Goal: Check status: Check status

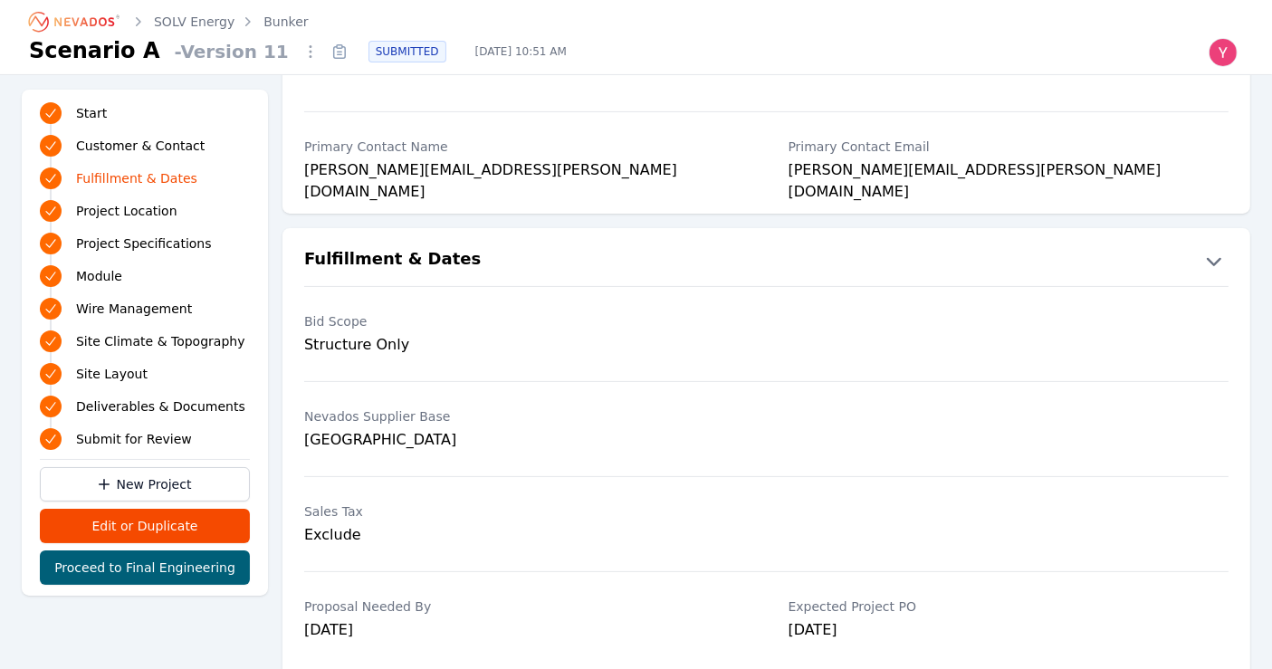
scroll to position [331, 0]
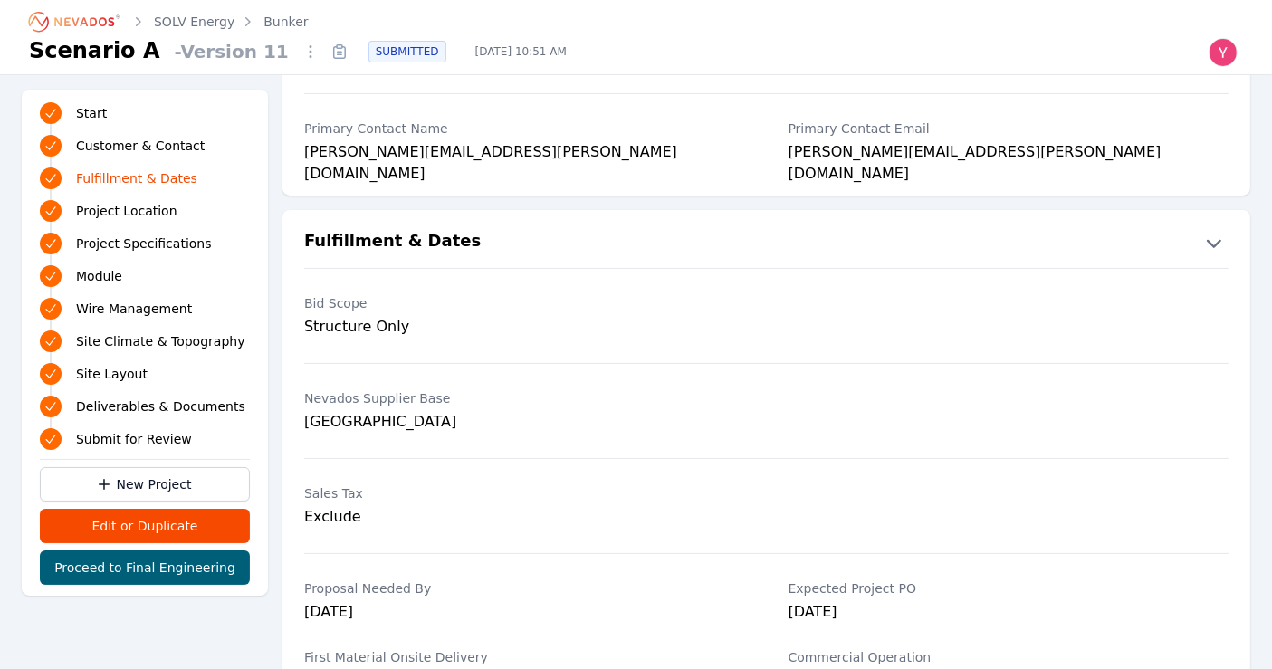
click at [282, 16] on link "Bunker" at bounding box center [285, 22] width 44 height 18
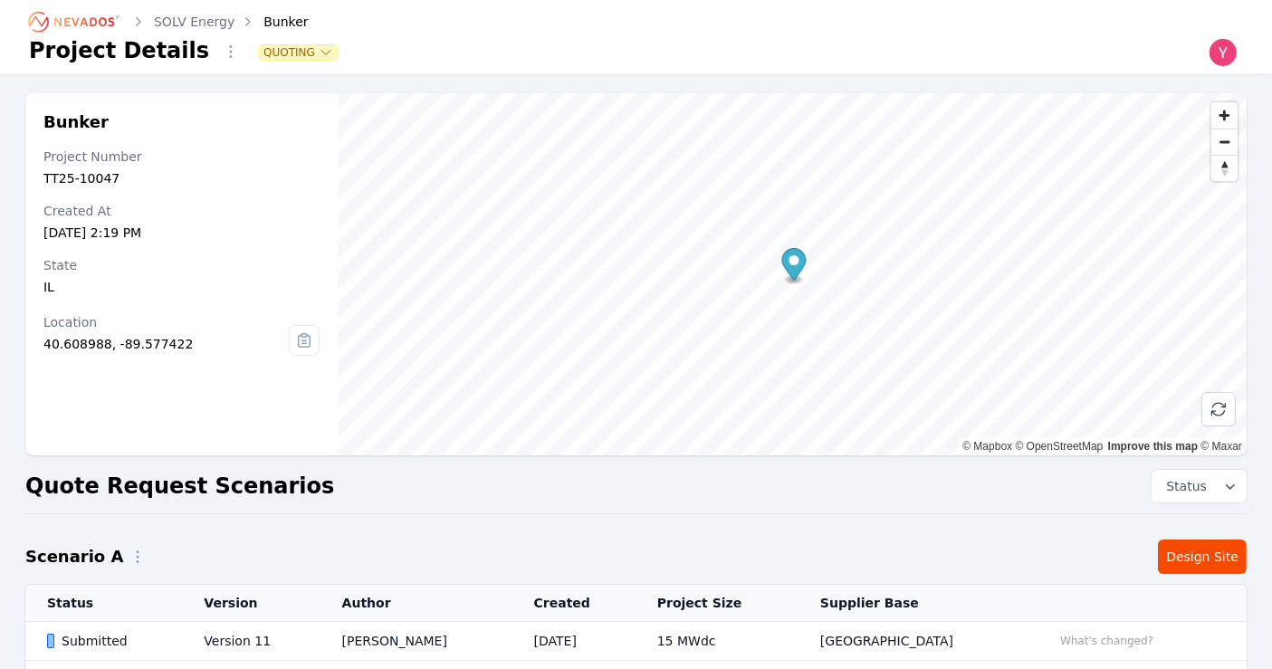
scroll to position [158, 0]
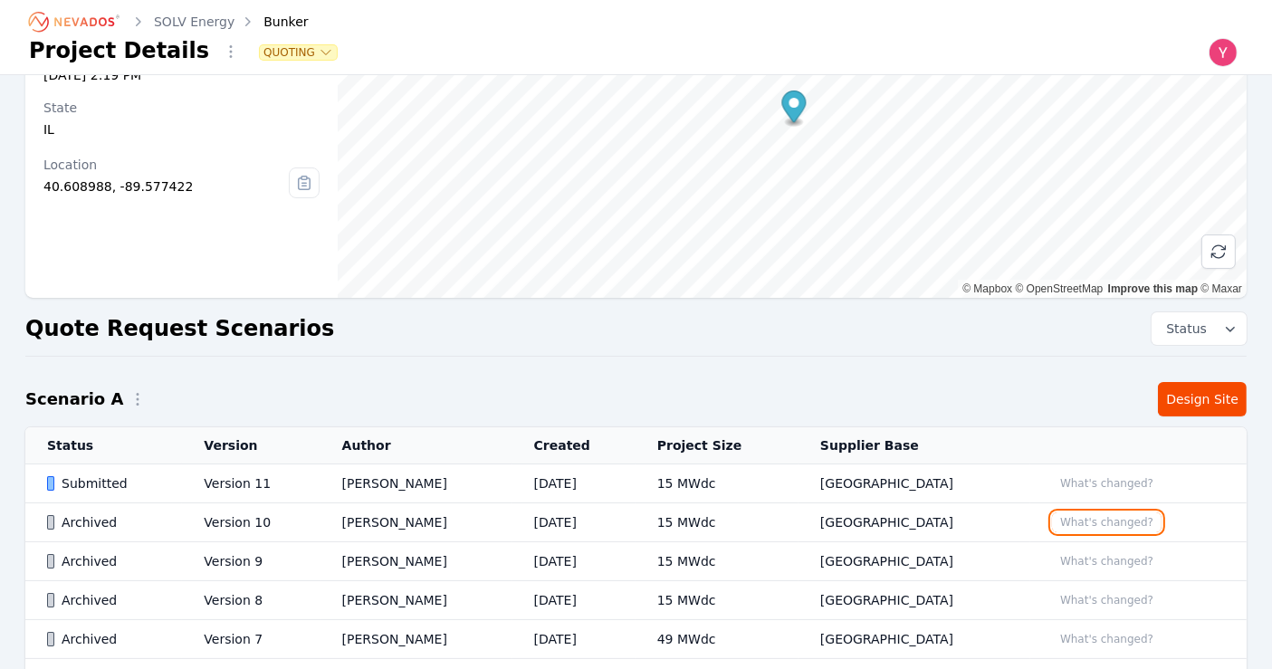
click at [1104, 521] on button "What's changed?" at bounding box center [1107, 522] width 110 height 20
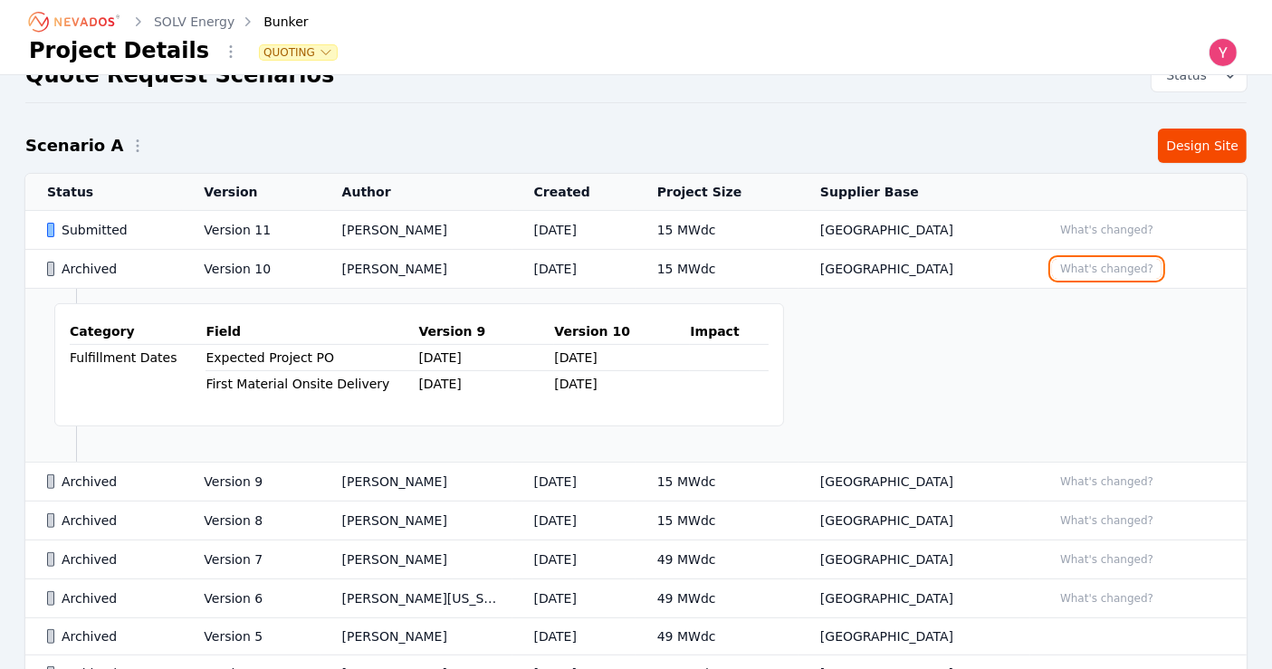
scroll to position [414, 0]
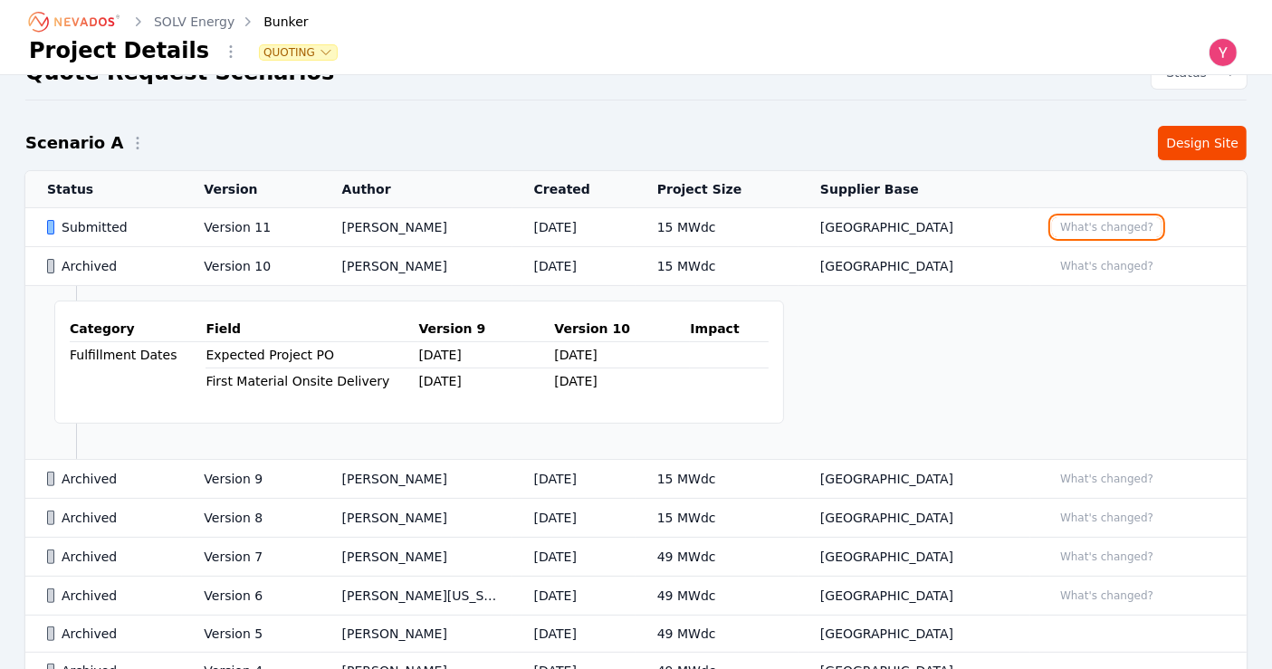
click at [1087, 217] on button "What's changed?" at bounding box center [1107, 227] width 110 height 20
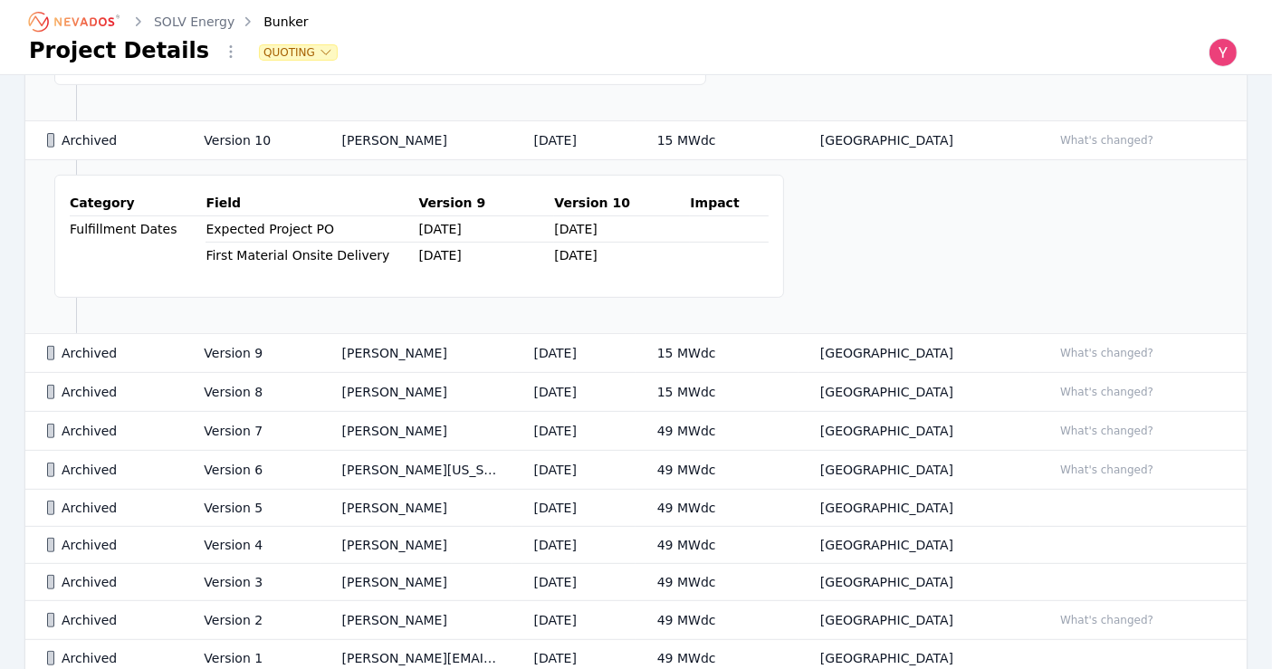
scroll to position [713, 0]
click at [620, 416] on td "[DATE]" at bounding box center [573, 431] width 123 height 39
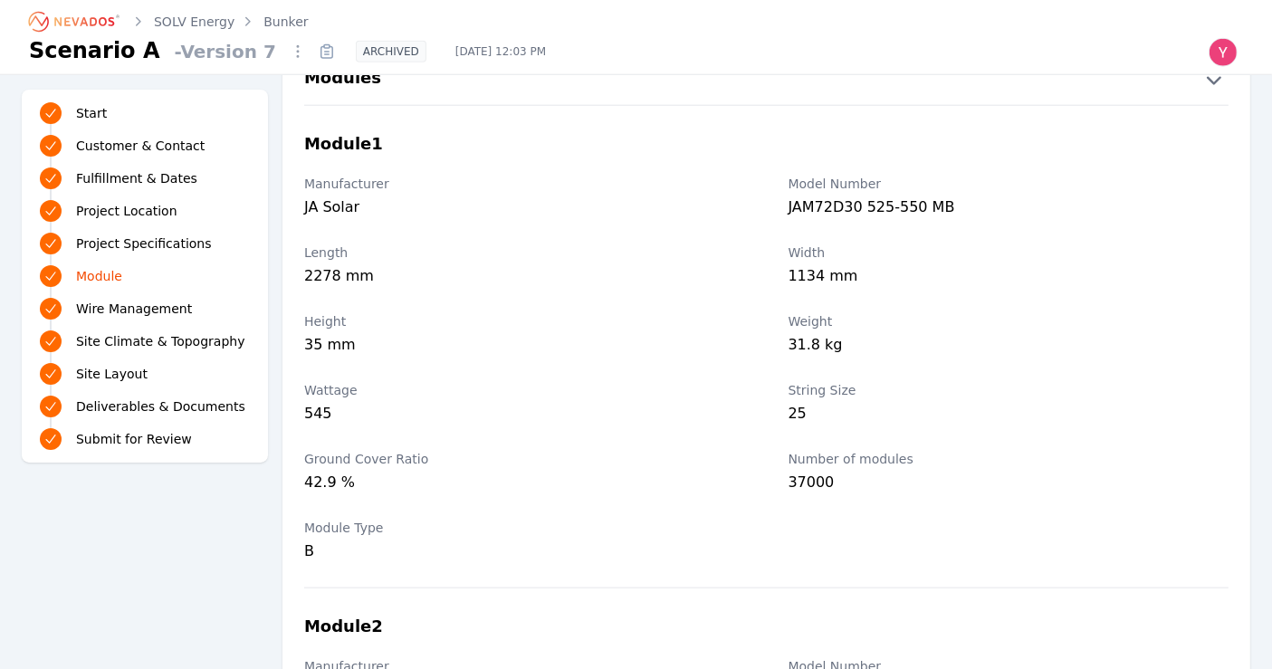
scroll to position [1911, 0]
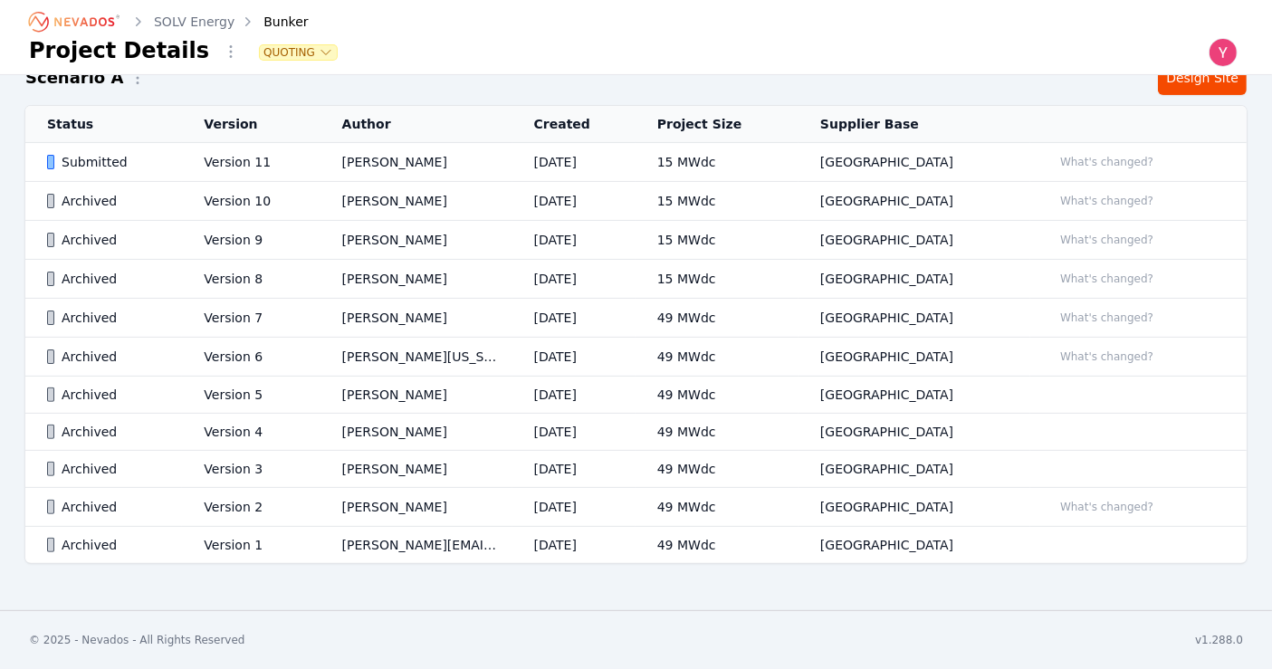
scroll to position [473, 0]
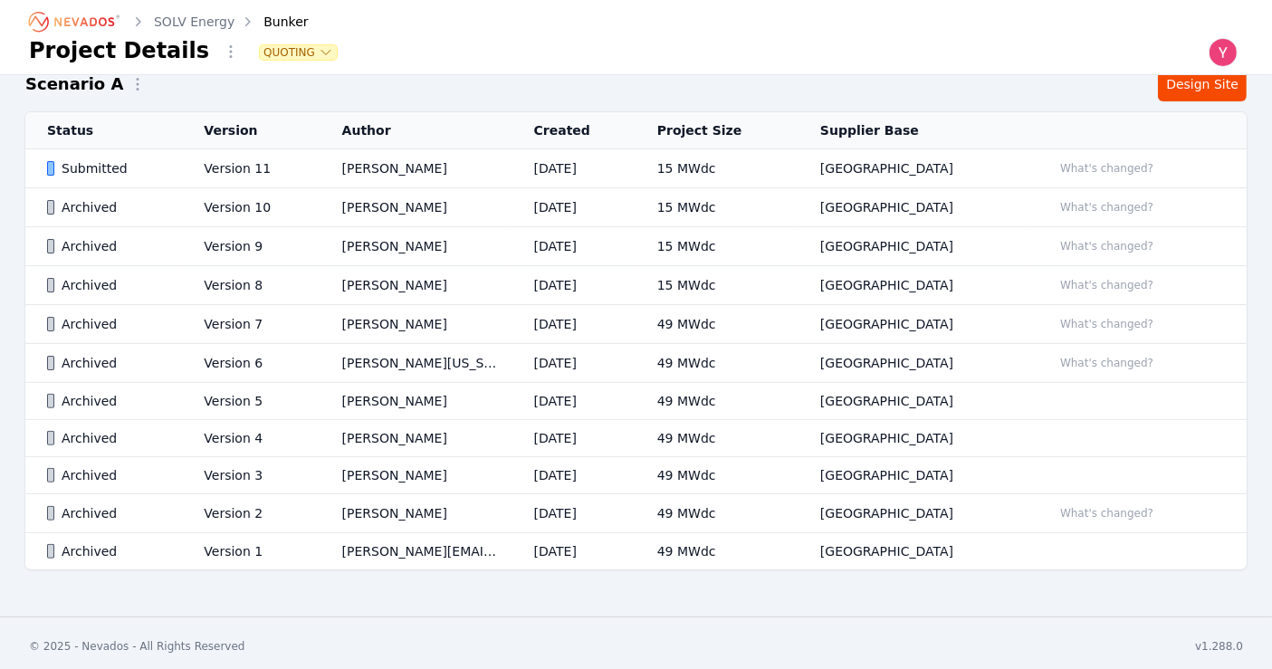
click at [396, 179] on td "[PERSON_NAME]" at bounding box center [417, 168] width 192 height 39
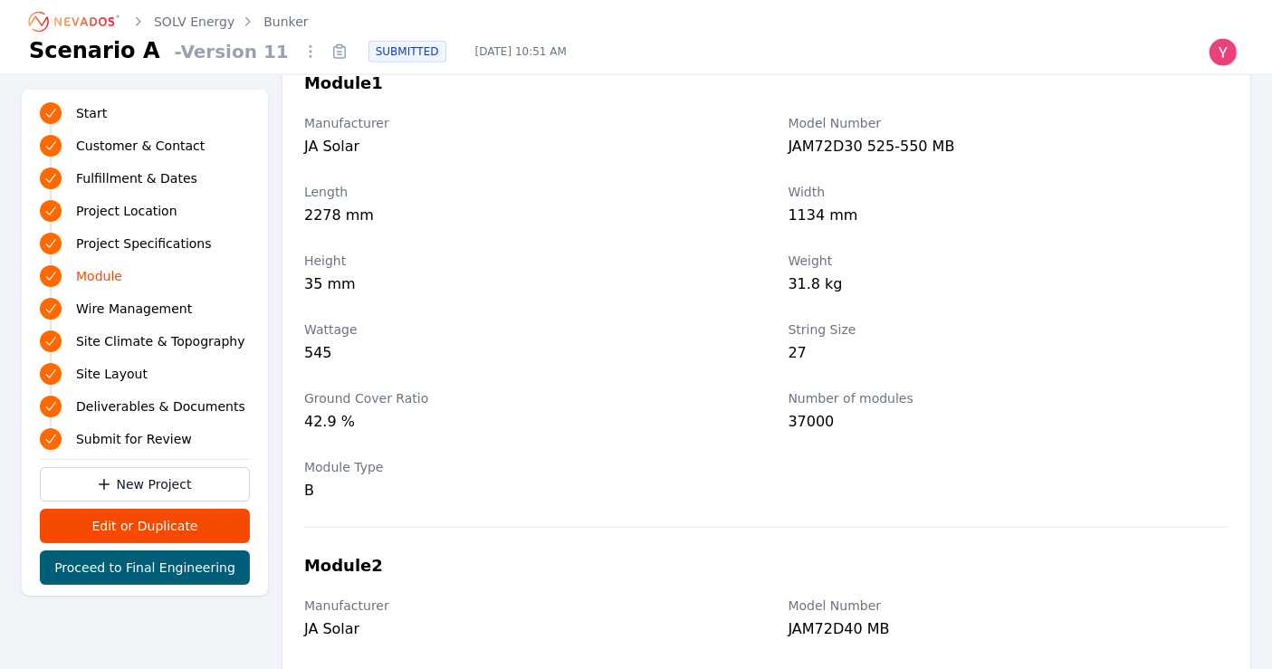
scroll to position [1971, 0]
